Goal: Find specific page/section: Find specific page/section

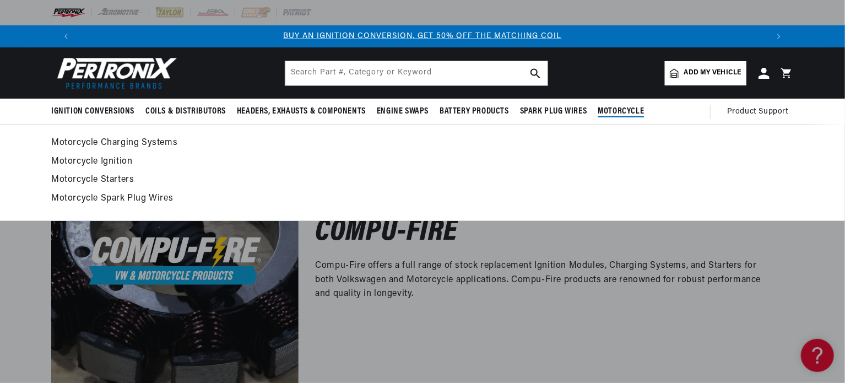
click at [630, 110] on span "Motorcycle" at bounding box center [620, 112] width 46 height 12
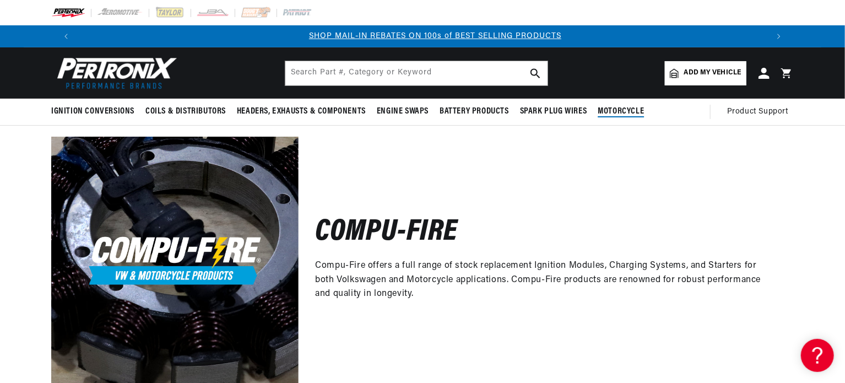
scroll to position [0, 687]
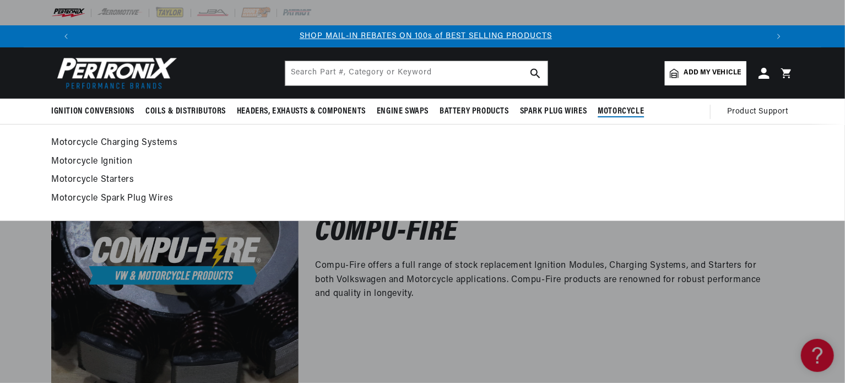
click at [112, 160] on link "Motorcycle Ignition" at bounding box center [422, 161] width 742 height 15
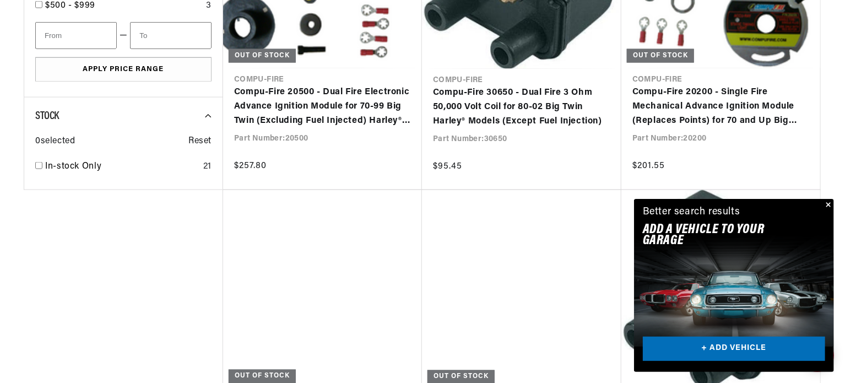
scroll to position [829, 0]
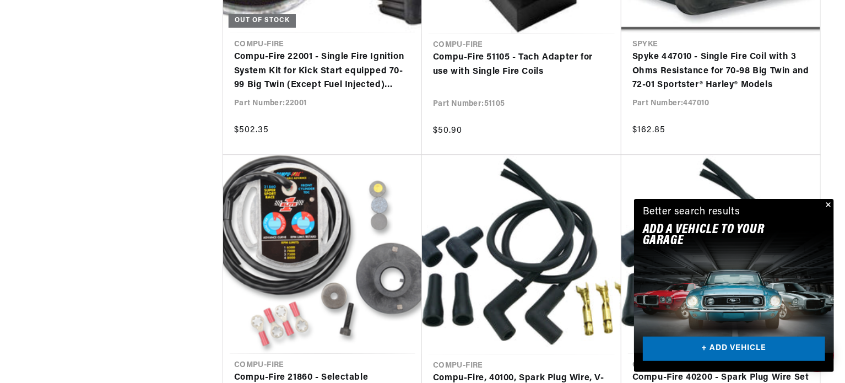
scroll to position [0, 1375]
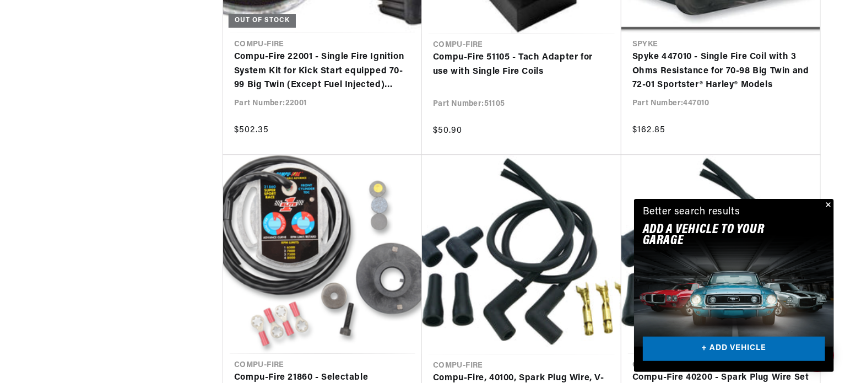
click at [829, 203] on button "Close" at bounding box center [826, 205] width 13 height 13
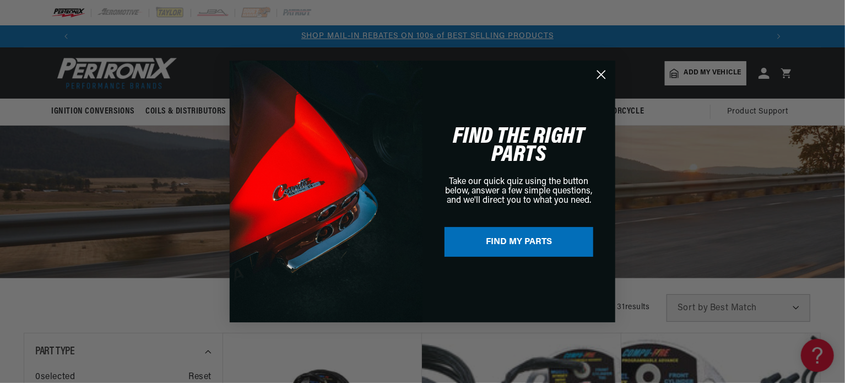
scroll to position [0, 687]
click at [598, 76] on circle "Close dialog" at bounding box center [601, 75] width 18 height 18
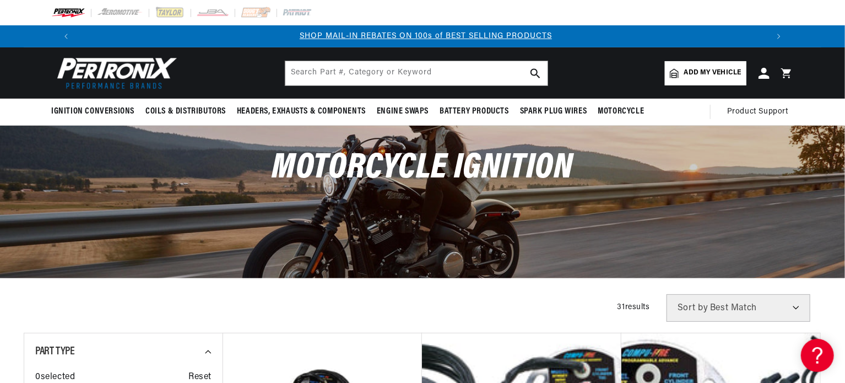
click at [714, 70] on span "Add my vehicle" at bounding box center [712, 73] width 57 height 10
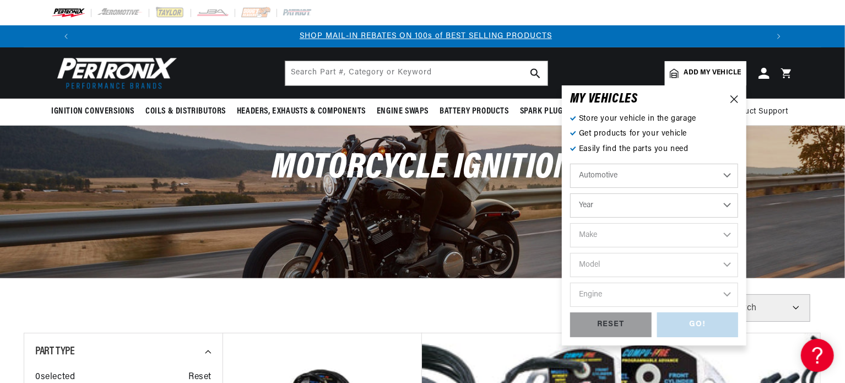
click at [617, 177] on select "Automotive Agricultural Industrial Marine Motorcycle" at bounding box center [654, 176] width 168 height 24
click at [570, 164] on select "Automotive Agricultural Industrial Marine Motorcycle" at bounding box center [654, 176] width 168 height 24
select select "Motorcycle"
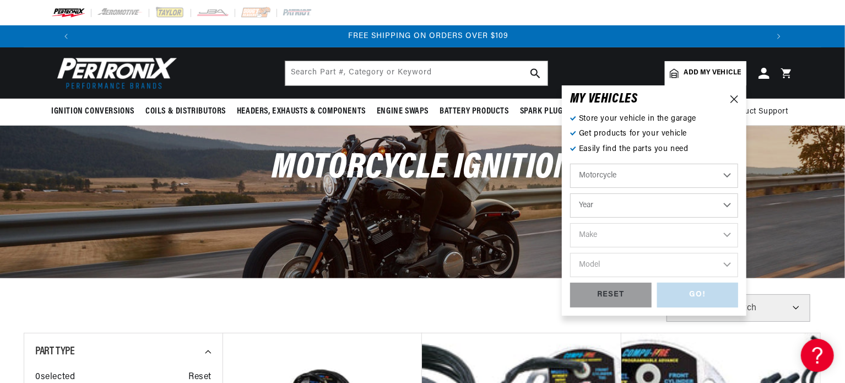
click at [607, 209] on select "Year 2018 2017 2016 2015 2014 2013 2012 2011 2010 2009 2008 2007 2006 2005 2004…" at bounding box center [654, 205] width 168 height 24
select select "1998"
click at [570, 193] on select "Year 2018 2017 2016 2015 2014 2013 2012 2011 2010 2009 2008 2007 2006 2005 2004…" at bounding box center [654, 205] width 168 height 24
select select "1998"
click at [613, 235] on select "Make Harley-Davidson" at bounding box center [654, 235] width 168 height 24
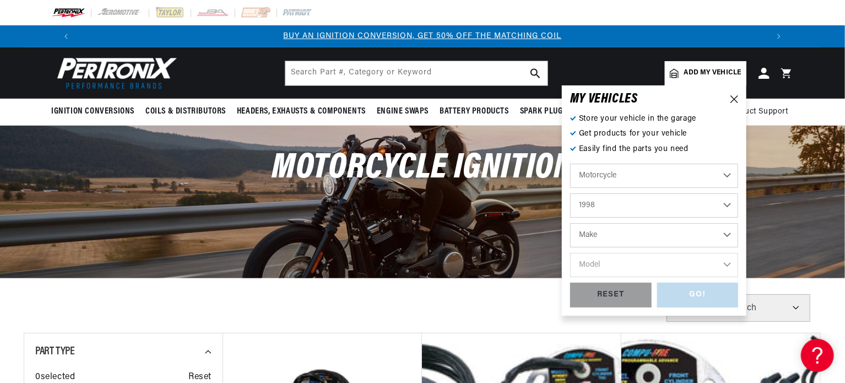
select select "Harley-Davidson"
click at [570, 223] on select "Make Harley-Davidson" at bounding box center [654, 235] width 168 height 24
select select "Harley-Davidson"
click at [613, 264] on select "Model FLTR Road Glide FXDS-Conv Dyna Convertible XLH883 XLH883HUG Sportster 883…" at bounding box center [654, 265] width 168 height 24
select select "XLH883"
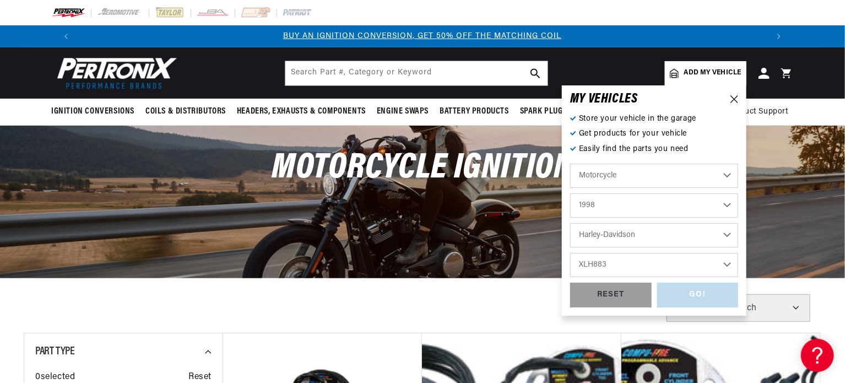
click at [570, 253] on select "Model FLTR Road Glide FXDS-Conv Dyna Convertible XLH883 XLH883HUG Sportster 883…" at bounding box center [654, 265] width 168 height 24
select select "XLH883"
click at [692, 297] on div "GO!" at bounding box center [697, 294] width 81 height 25
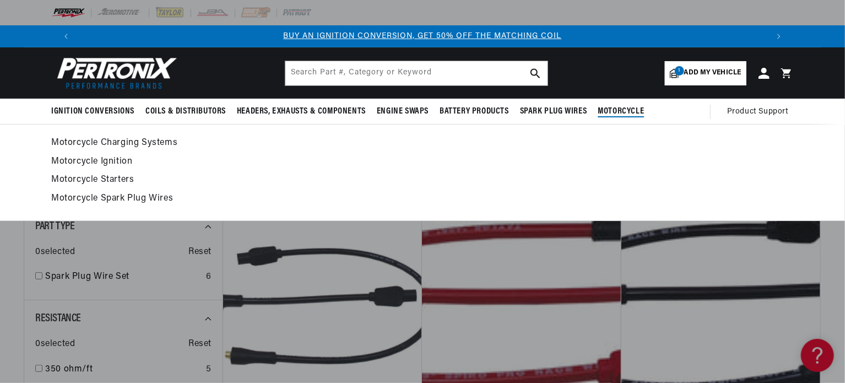
click at [623, 107] on span "Motorcycle" at bounding box center [620, 112] width 46 height 12
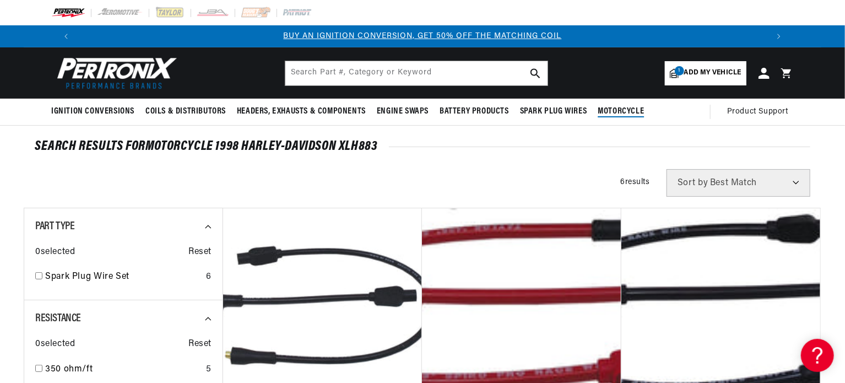
click at [623, 107] on span "Motorcycle" at bounding box center [620, 112] width 46 height 12
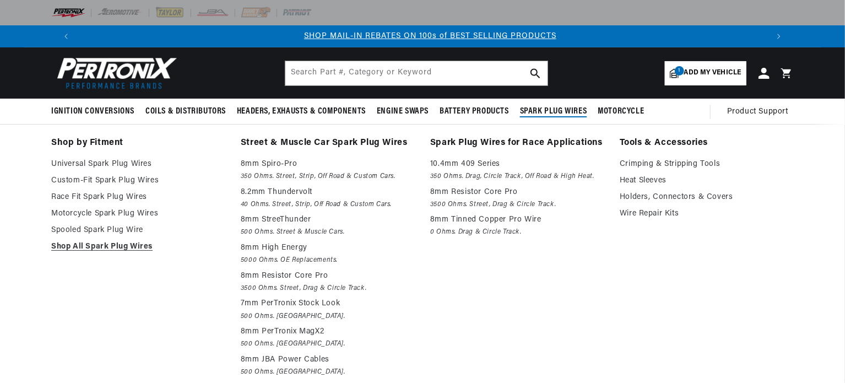
scroll to position [0, 687]
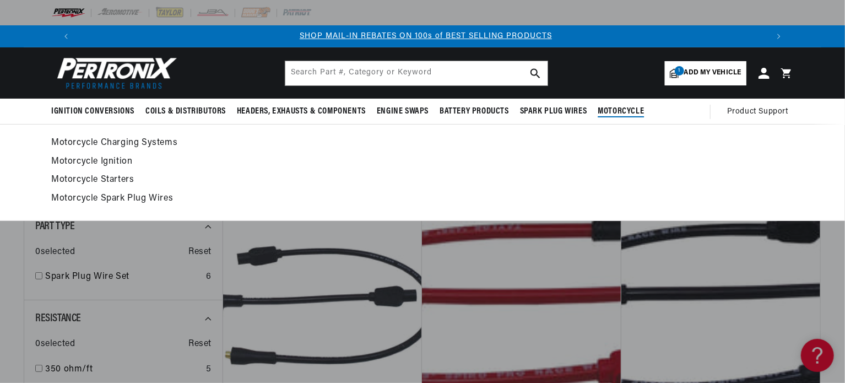
click at [77, 162] on link "Motorcycle Ignition" at bounding box center [422, 161] width 742 height 15
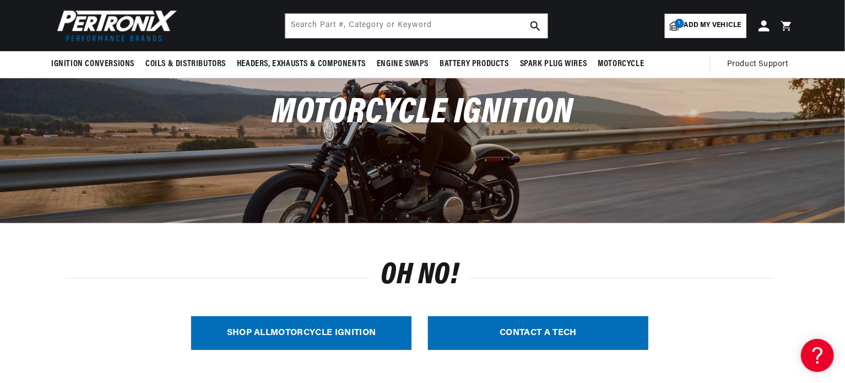
scroll to position [55, 0]
